Goal: Information Seeking & Learning: Learn about a topic

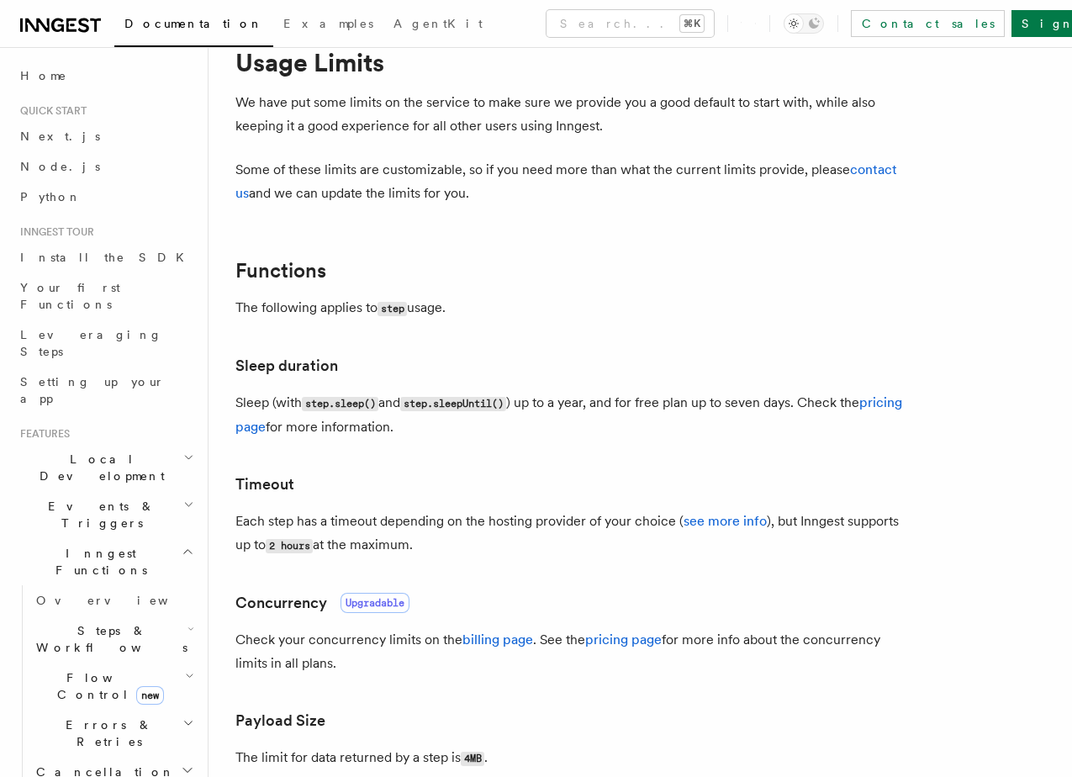
scroll to position [245, 0]
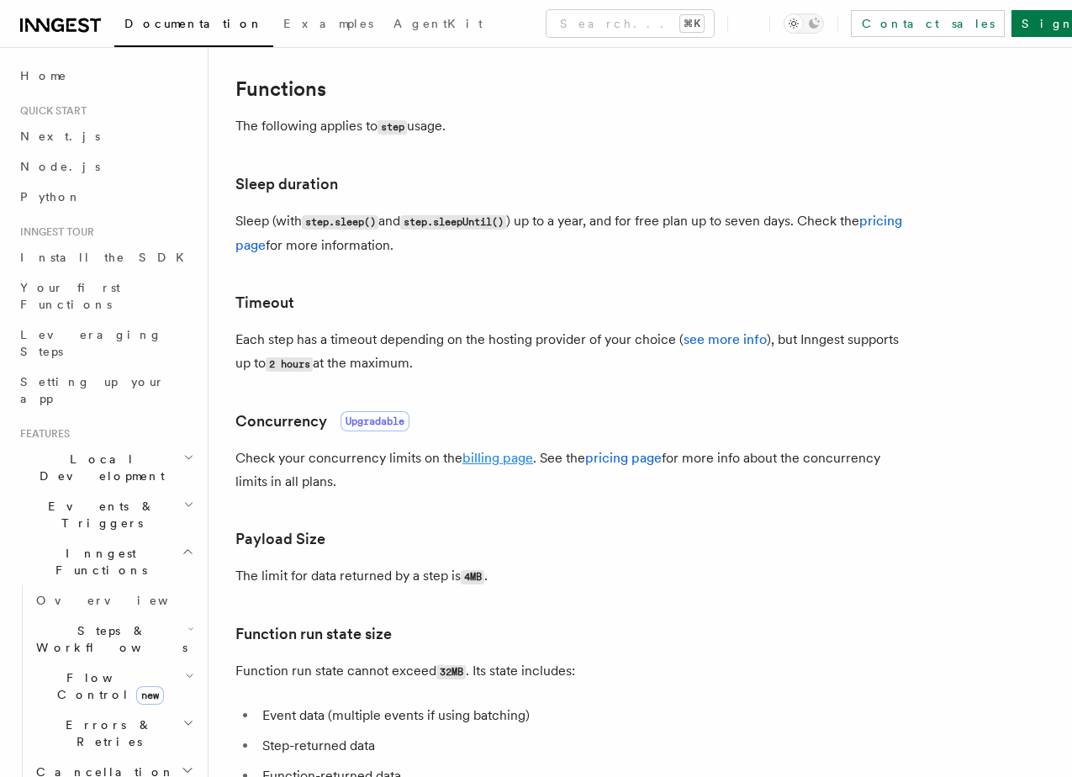
click at [483, 455] on link "billing page" at bounding box center [497, 458] width 71 height 16
